Goal: Contribute content

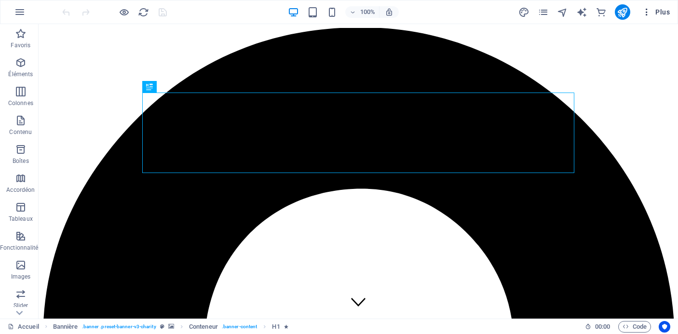
click at [665, 8] on span "Plus" at bounding box center [656, 12] width 28 height 10
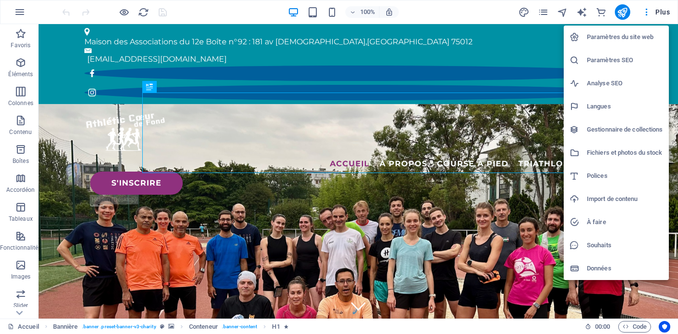
click at [624, 130] on h6 "Gestionnaire de collections" at bounding box center [625, 130] width 76 height 12
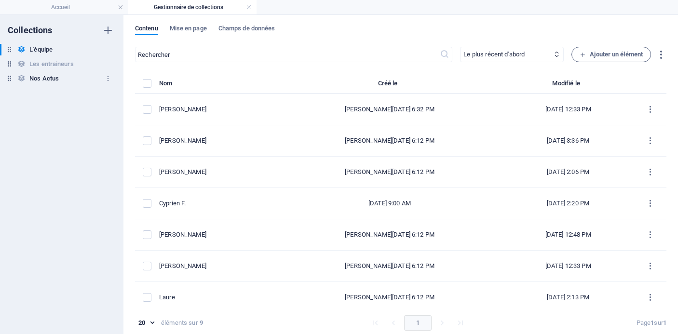
click at [53, 78] on h6 "Nos Actus" at bounding box center [43, 79] width 29 height 12
select select "columns.publishing_date_DESC"
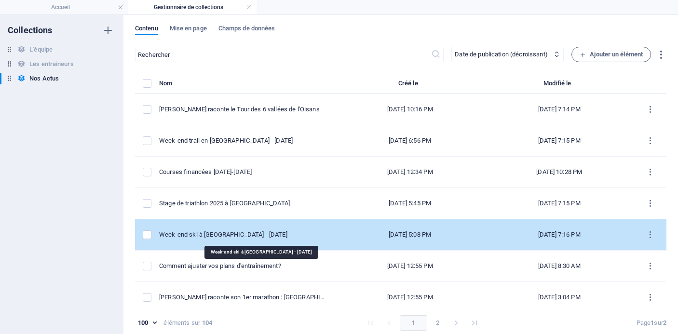
click at [256, 233] on div "Week-end ski à [GEOGRAPHIC_DATA] - [DATE]" at bounding box center [243, 235] width 168 height 9
select select "Événements"
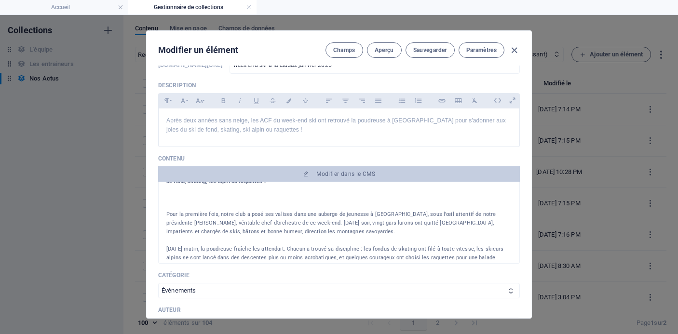
scroll to position [33, 0]
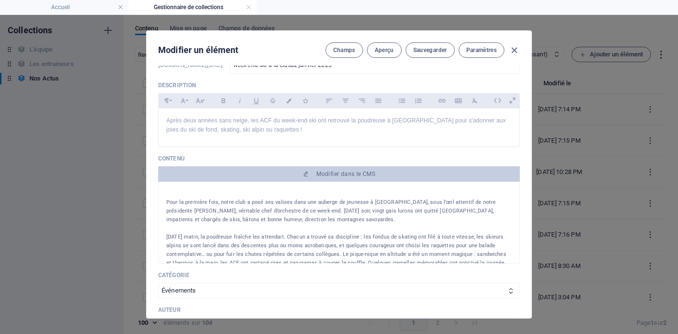
click at [314, 212] on p "Pour la première fois, notre club a posé ses valises dans une auberge de jeunes…" at bounding box center [338, 211] width 345 height 26
click at [328, 215] on p "Pour la première fois, notre club a posé ses valises dans une auberge de jeunes…" at bounding box center [338, 211] width 345 height 26
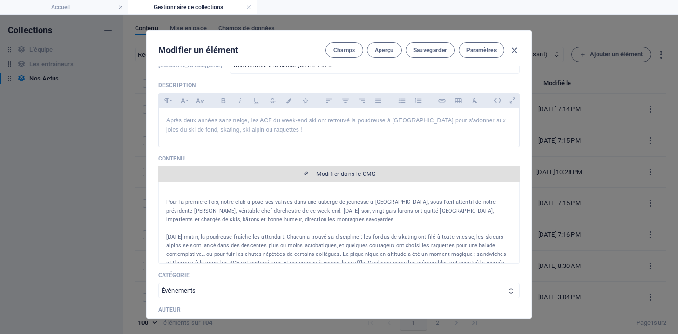
click at [341, 170] on span "Modifier dans le CMS" at bounding box center [346, 174] width 59 height 8
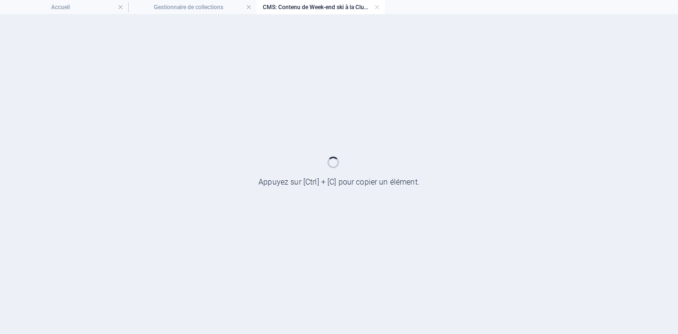
scroll to position [0, 0]
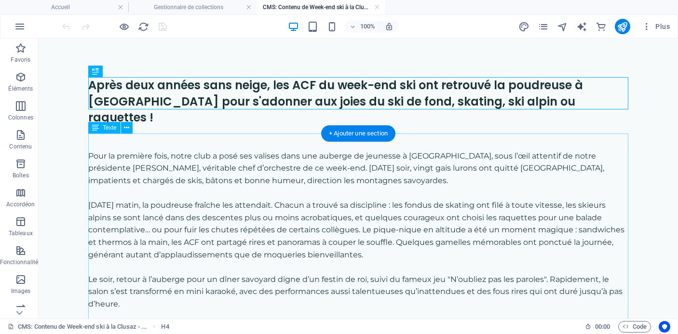
click at [325, 151] on div "Pour la première fois, notre club a posé ses valises dans une auberge de jeunes…" at bounding box center [358, 273] width 540 height 247
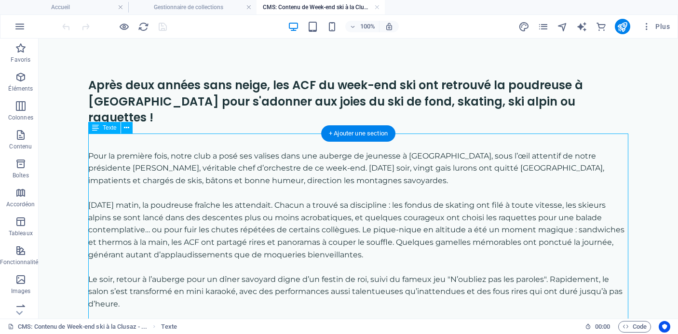
click at [323, 153] on div "Pour la première fois, notre club a posé ses valises dans une auberge de jeunes…" at bounding box center [358, 273] width 540 height 247
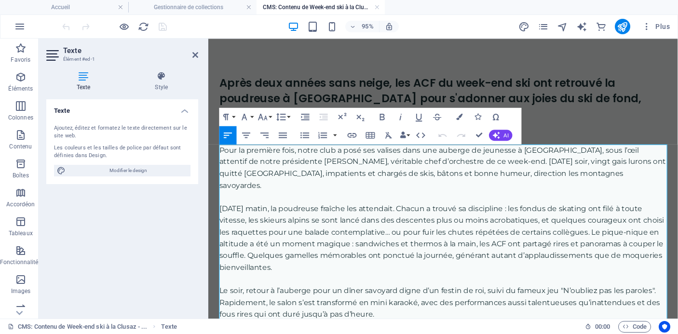
click at [535, 169] on p "Pour la première fois, notre club a posé ses valises dans une auberge de jeunes…" at bounding box center [455, 174] width 471 height 49
drag, startPoint x: 610, startPoint y: 168, endPoint x: 575, endPoint y: 170, distance: 35.3
click at [575, 170] on p "Pour la première fois, notre club a posé ses valises dans une auberge de jeunes…" at bounding box center [455, 174] width 471 height 49
click at [466, 170] on p "Pour la première fois, notre club a posé ses valises dans une auberge de jeunes…" at bounding box center [455, 174] width 471 height 49
click at [403, 249] on p "[DATE] matin, la poudreuse fraîche les attendait. Chacun a trouvé sa discipline…" at bounding box center [455, 249] width 471 height 74
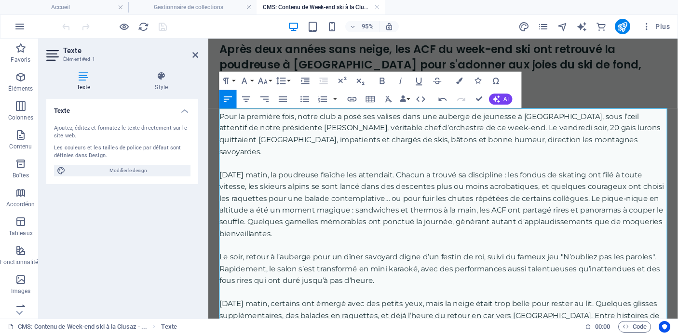
scroll to position [38, 0]
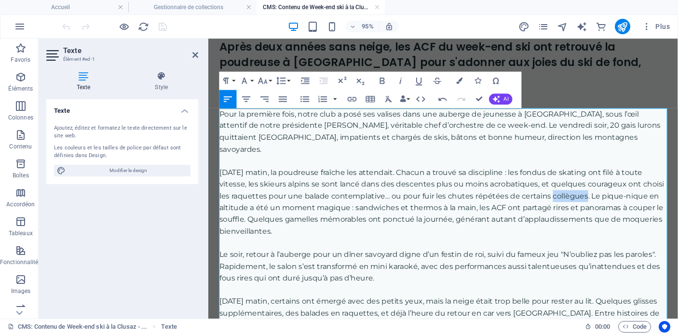
drag, startPoint x: 604, startPoint y: 193, endPoint x: 570, endPoint y: 193, distance: 33.3
click at [570, 193] on p "[DATE] matin, la poudreuse fraîche les attendait. Chacun a trouvé sa discipline…" at bounding box center [455, 211] width 471 height 74
drag, startPoint x: 490, startPoint y: 203, endPoint x: 414, endPoint y: 204, distance: 75.7
click at [414, 203] on p "[DATE] matin, la poudreuse fraîche les attendait. Chacun a trouvé sa discipline…" at bounding box center [455, 211] width 471 height 74
click at [414, 204] on p "[DATE] matin, la poudreuse fraîche les attendait. Chacun a trouvé sa discipline…" at bounding box center [455, 211] width 471 height 74
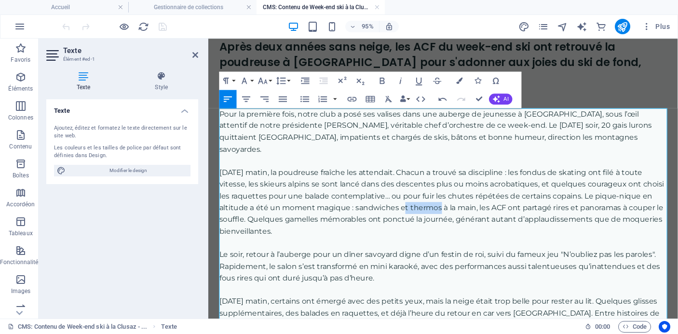
drag, startPoint x: 453, startPoint y: 205, endPoint x: 412, endPoint y: 205, distance: 40.5
click at [412, 205] on p "[DATE] matin, la poudreuse fraîche les attendait. Chacun a trouvé sa discipline…" at bounding box center [455, 211] width 471 height 74
click at [362, 204] on p "[DATE] matin, la poudreuse fraîche les attendait. Chacun a trouvé sa discipline…" at bounding box center [455, 211] width 471 height 74
drag, startPoint x: 505, startPoint y: 202, endPoint x: 480, endPoint y: 202, distance: 25.6
click at [480, 202] on p "[DATE] matin, la poudreuse fraîche les attendait. Chacun a trouvé sa discipline…" at bounding box center [455, 211] width 471 height 74
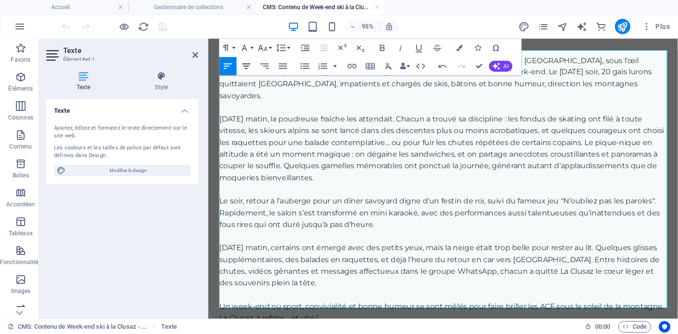
scroll to position [110, 0]
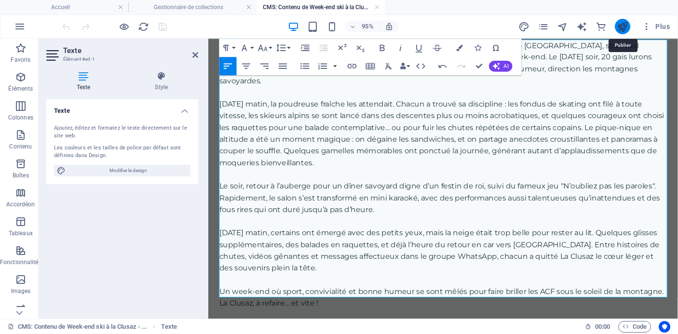
click at [621, 26] on icon "publish" at bounding box center [622, 26] width 11 height 11
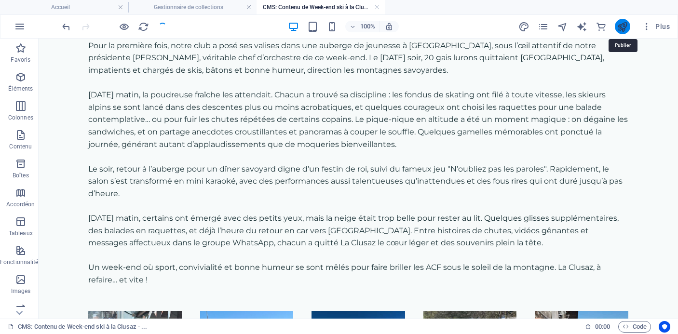
scroll to position [94, 0]
